Goal: Task Accomplishment & Management: Use online tool/utility

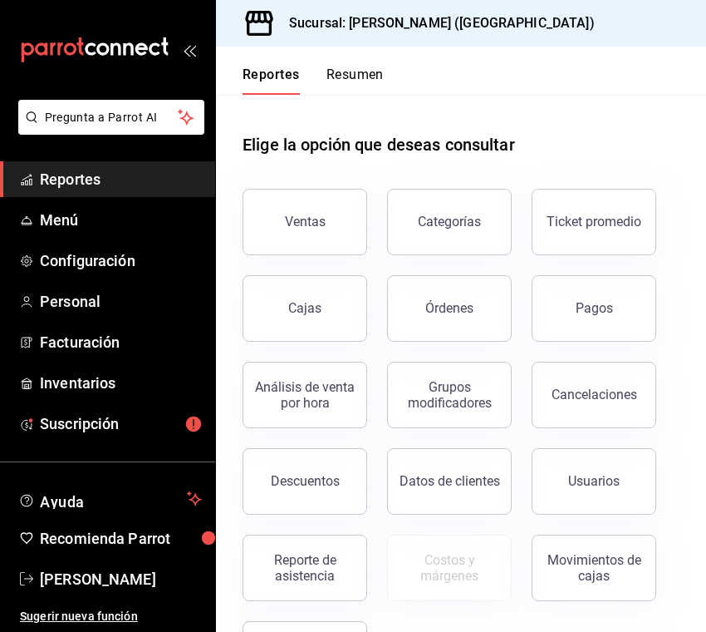
click at [91, 183] on span "Reportes" at bounding box center [121, 179] width 162 height 22
click at [57, 227] on span "Menú" at bounding box center [121, 220] width 162 height 22
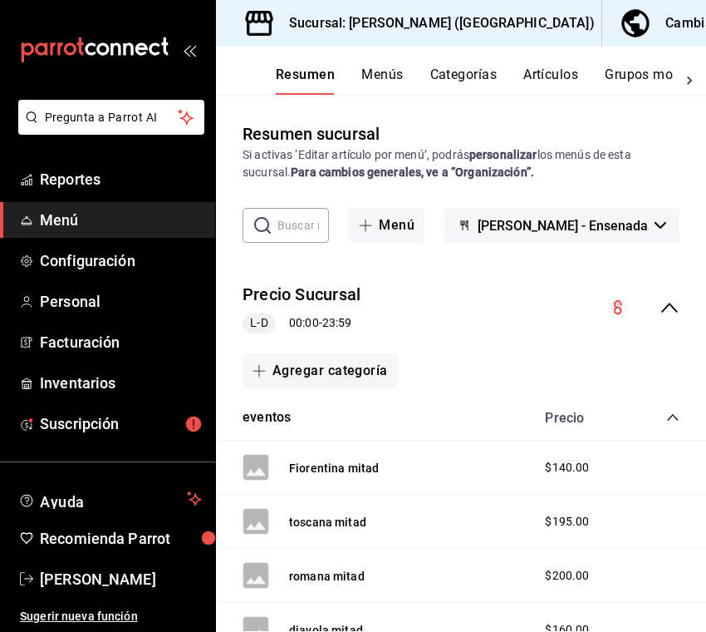
click at [552, 70] on button "Artículos" at bounding box center [551, 80] width 55 height 28
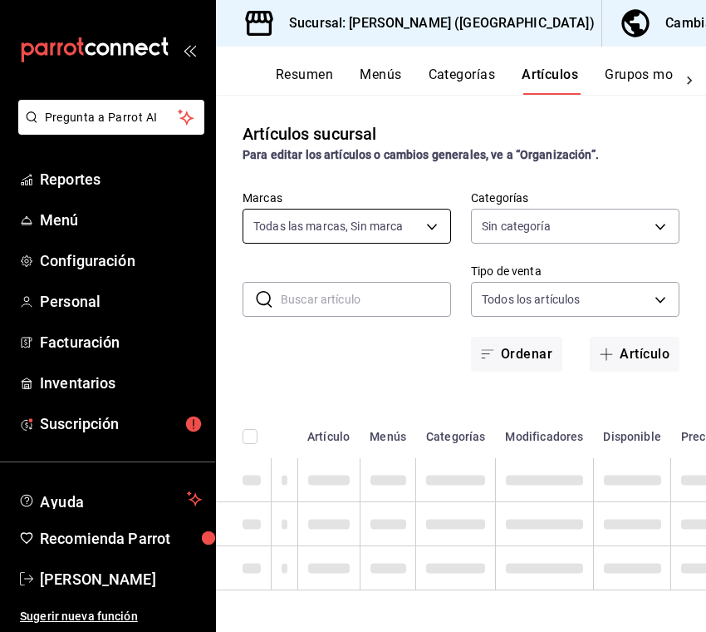
type input "5681dd46-dac4-46e6-8878-1335971c530d"
type input "97815013-9f93-4038-a308-110201b749c5,eaa92662-72ae-4b6f-87f2-074b97ca7f69,47e5e…"
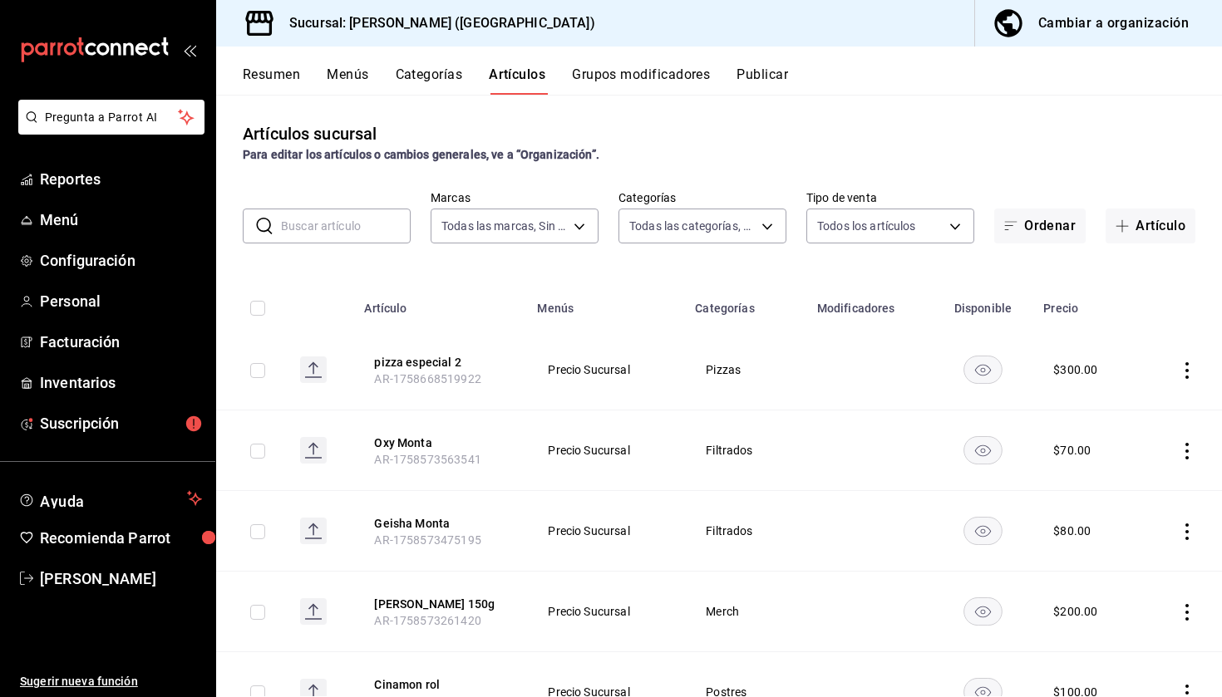
click at [361, 233] on input "text" at bounding box center [346, 225] width 130 height 33
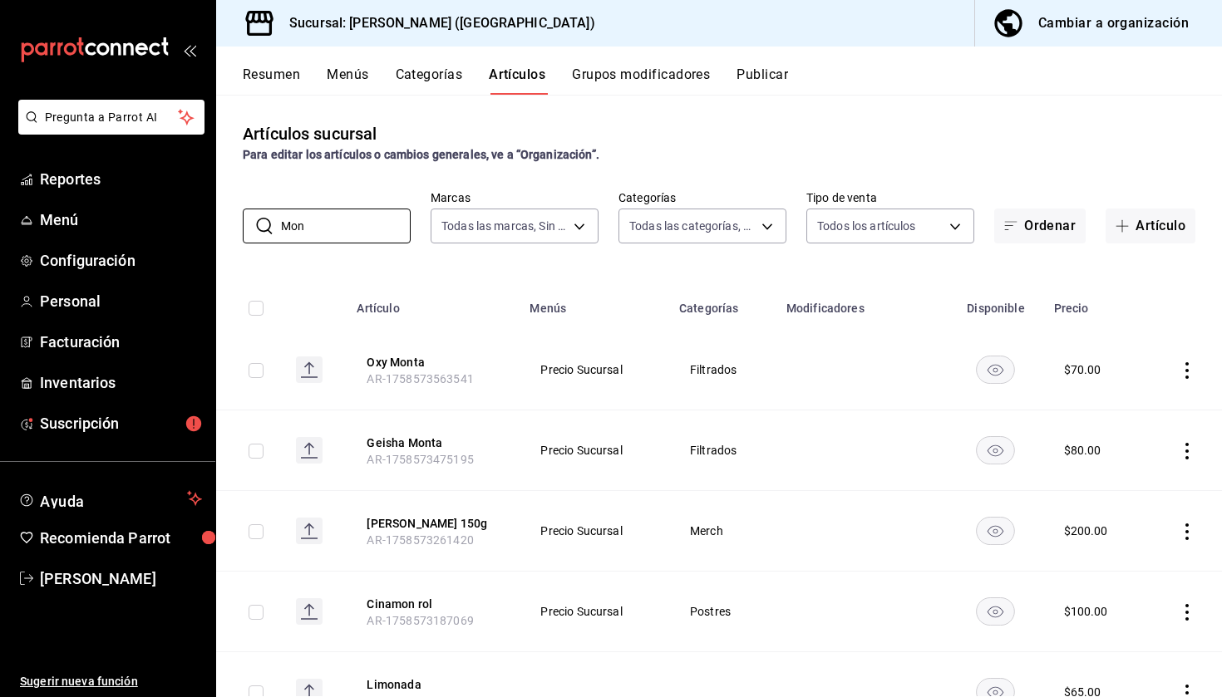
type input "Mon"
click at [705, 532] on icon "actions" at bounding box center [1186, 532] width 17 height 17
click at [705, 566] on span "Editar" at bounding box center [1136, 570] width 43 height 17
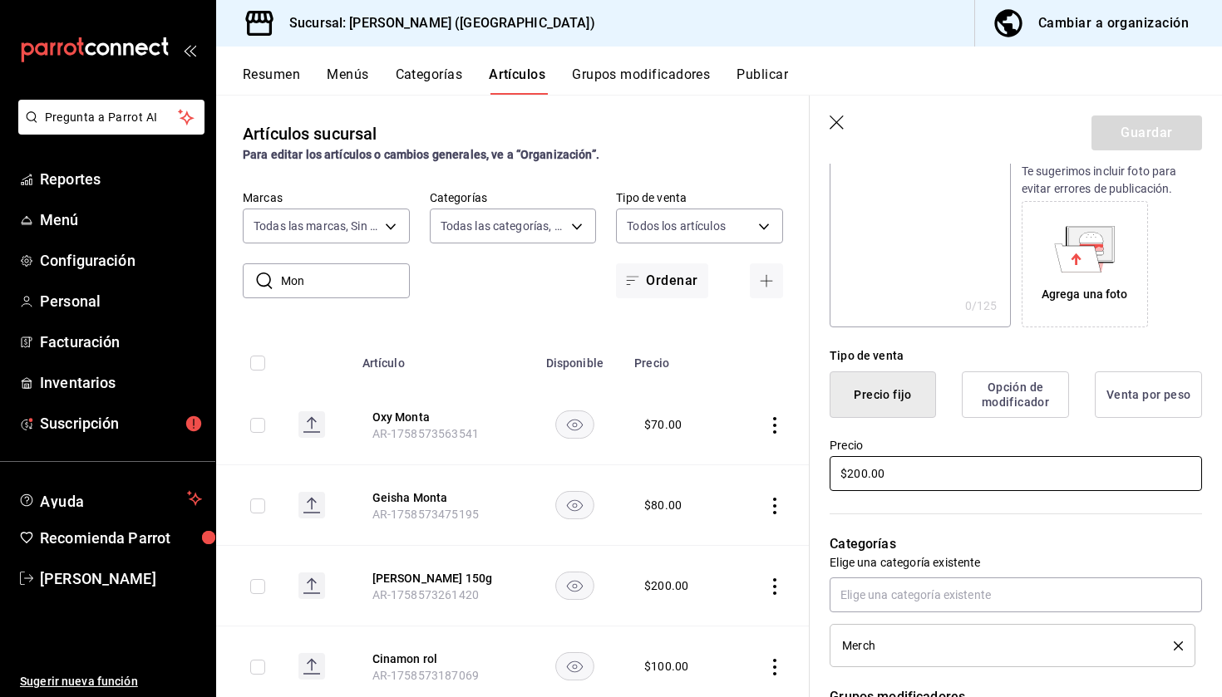
scroll to position [248, 0]
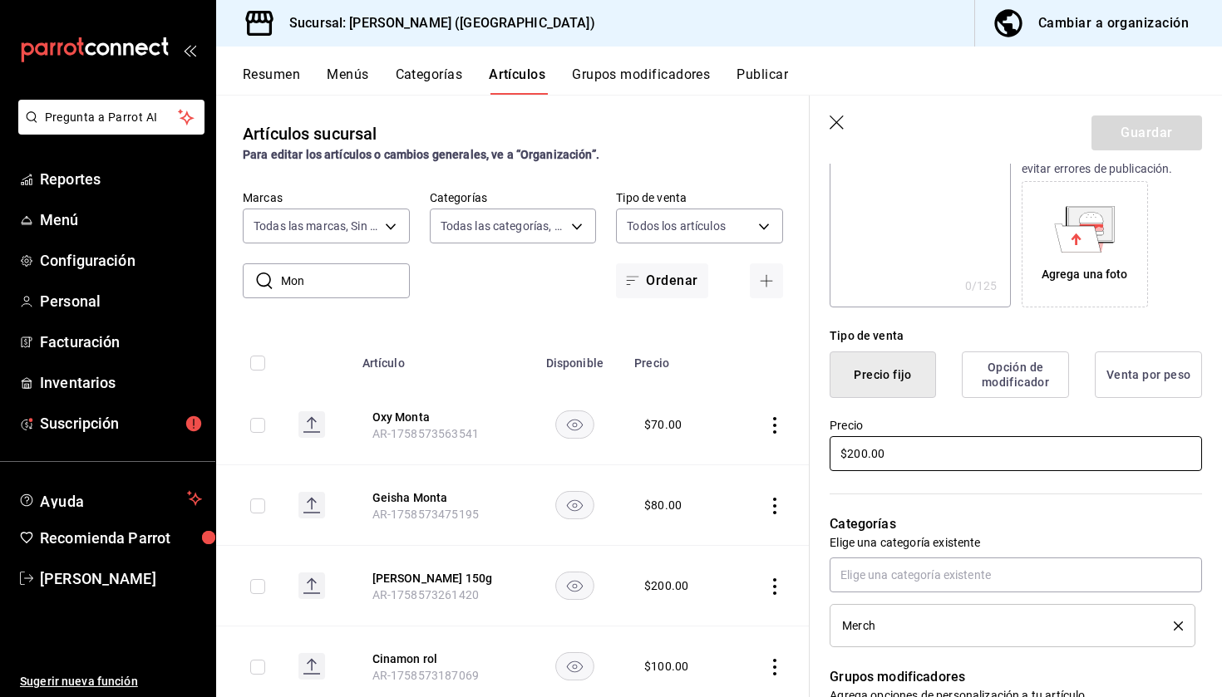
click at [705, 454] on input "$200.00" at bounding box center [1015, 453] width 372 height 35
type input "$280.00"
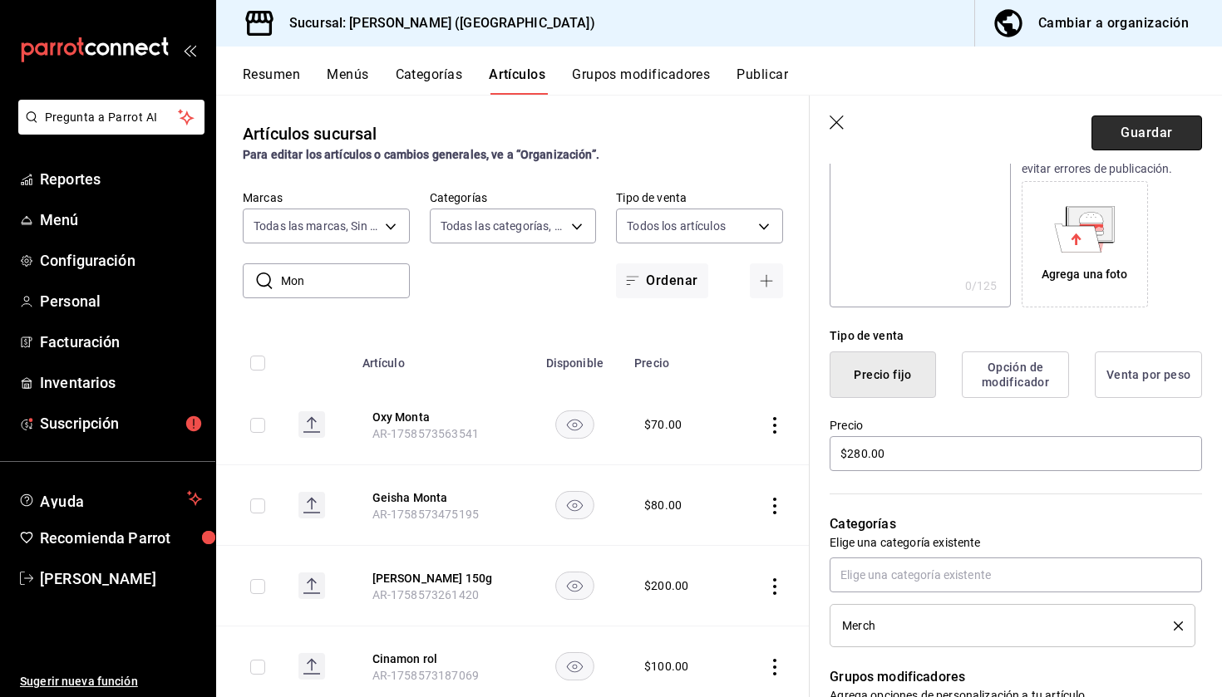
click at [705, 143] on button "Guardar" at bounding box center [1146, 133] width 111 height 35
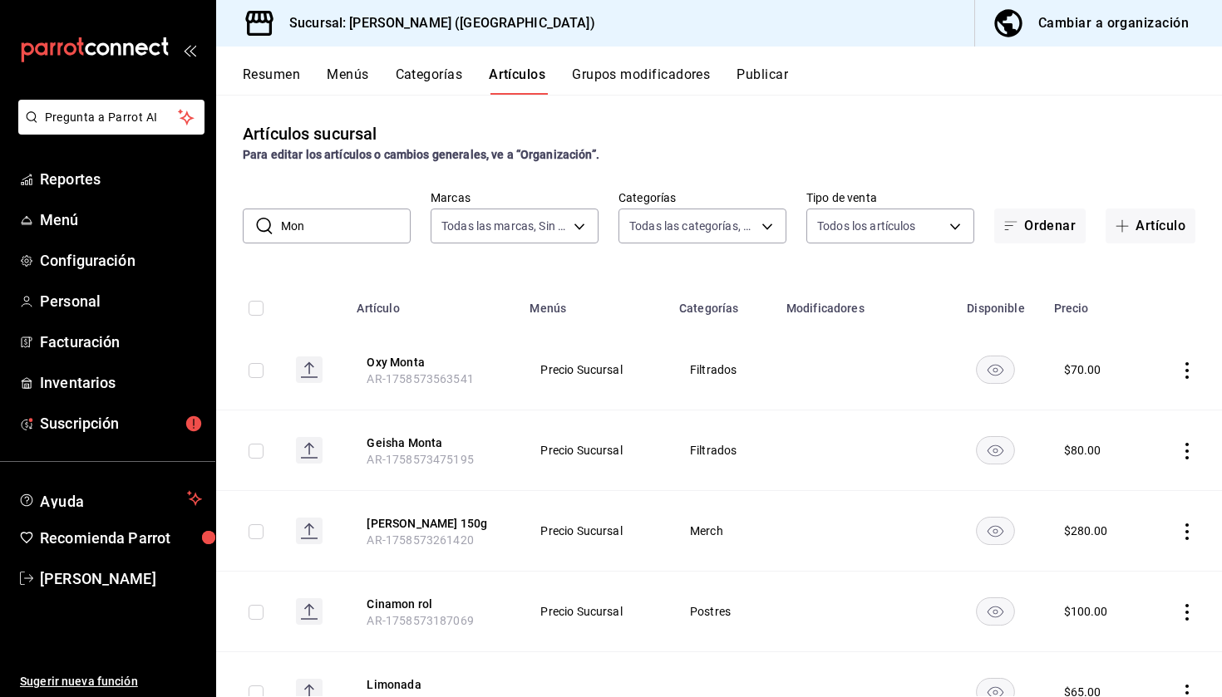
click at [705, 71] on button "Publicar" at bounding box center [762, 80] width 52 height 28
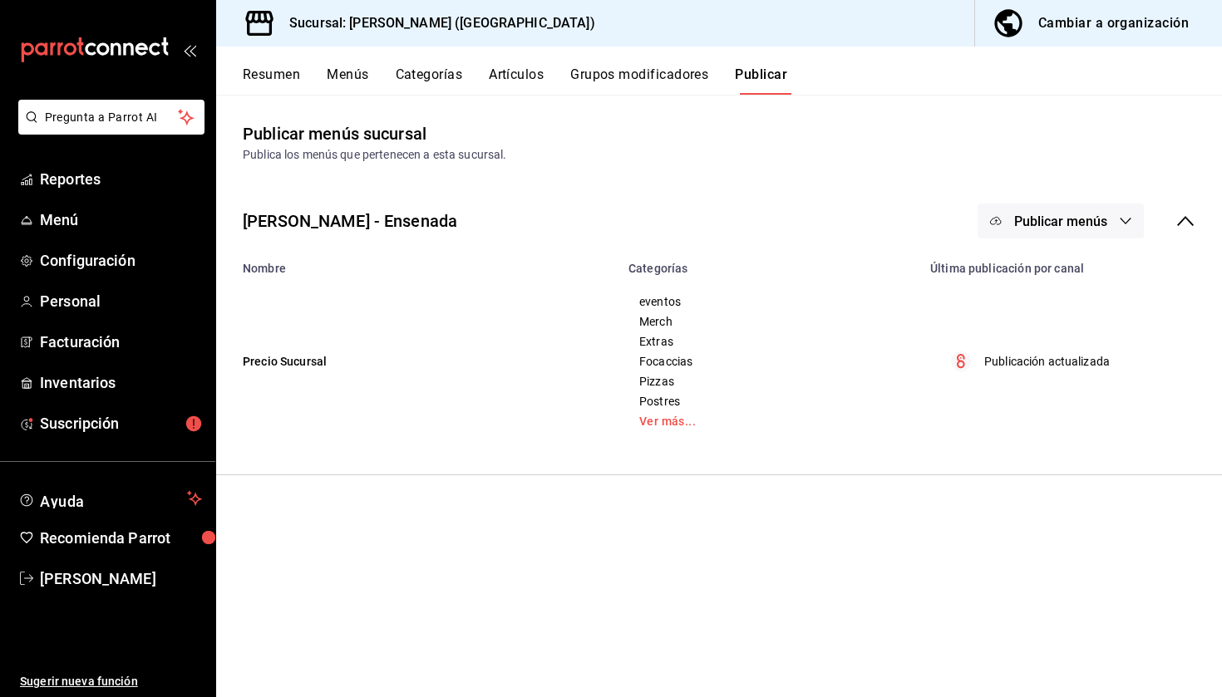
click at [705, 224] on span "Publicar menús" at bounding box center [1060, 222] width 93 height 16
click at [705, 268] on span "Punto de venta" at bounding box center [1085, 275] width 80 height 17
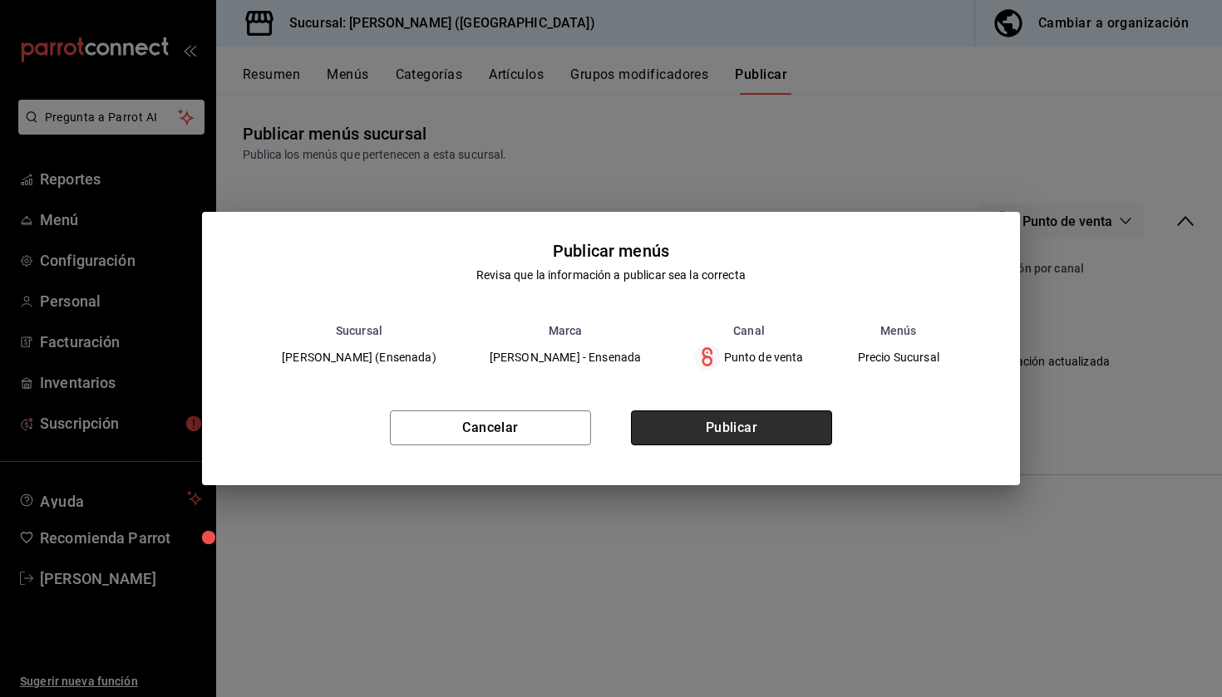
click at [705, 423] on button "Publicar" at bounding box center [731, 428] width 201 height 35
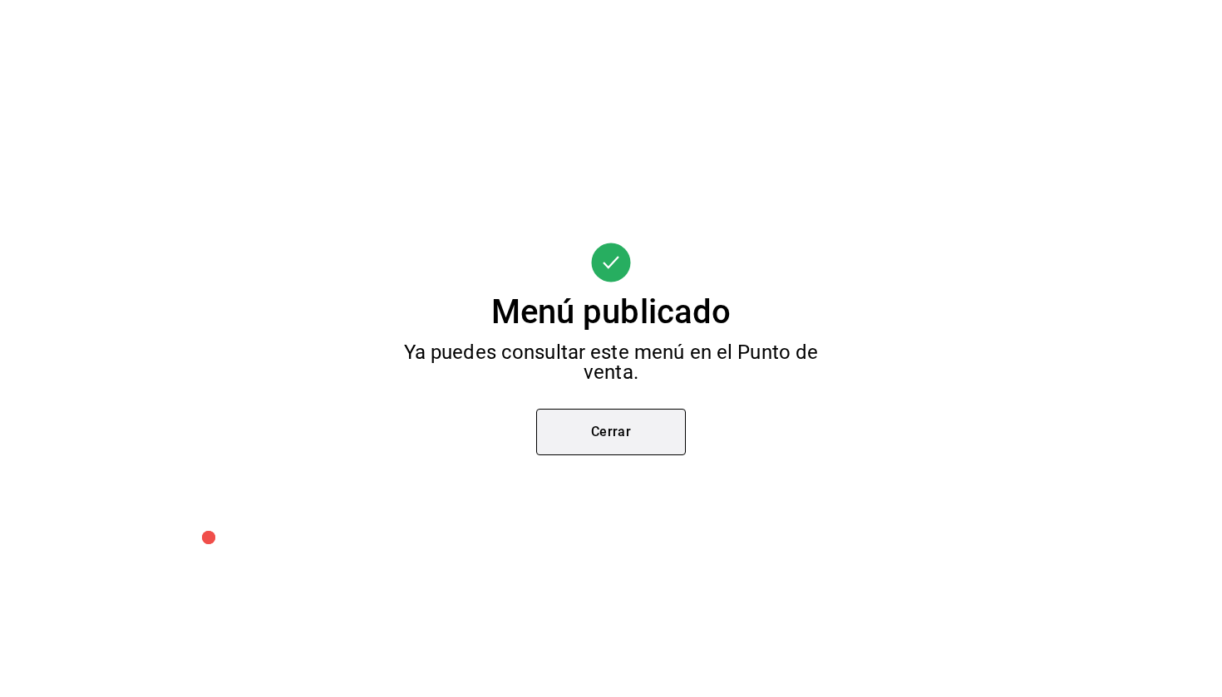
click at [628, 440] on button "Cerrar" at bounding box center [611, 432] width 150 height 47
